Goal: Download file/media

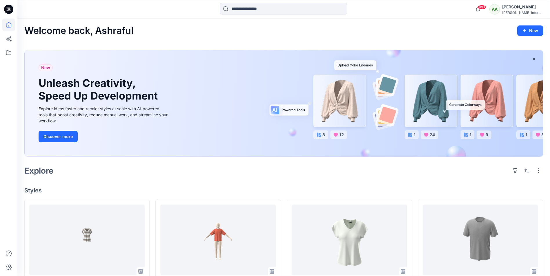
scroll to position [116, 0]
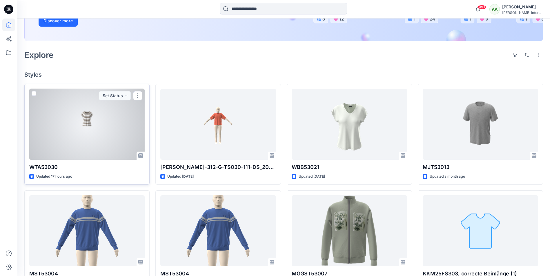
click at [96, 124] on div at bounding box center [86, 124] width 115 height 71
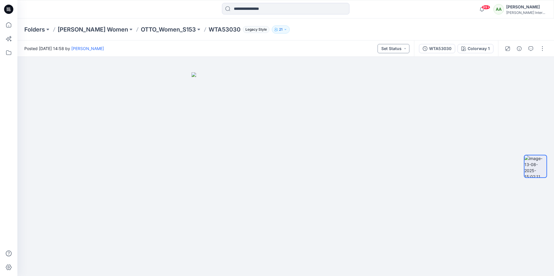
click at [406, 48] on button "Set Status" at bounding box center [394, 48] width 32 height 9
click at [448, 49] on div "WTA53030" at bounding box center [440, 48] width 22 height 6
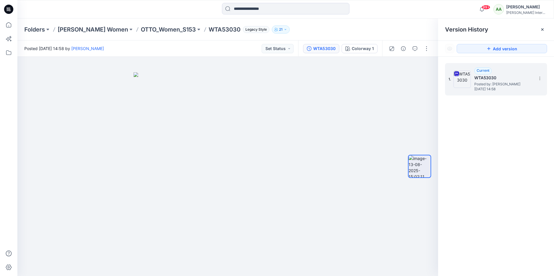
click at [458, 73] on icon at bounding box center [456, 74] width 5 height 5
click at [485, 71] on span "Current" at bounding box center [483, 70] width 13 height 4
click at [483, 79] on h5 "WTA53030" at bounding box center [503, 77] width 58 height 7
click at [540, 77] on icon at bounding box center [539, 77] width 0 height 0
click at [499, 91] on span "Download Source BW File" at bounding box center [510, 89] width 48 height 7
